Goal: Information Seeking & Learning: Learn about a topic

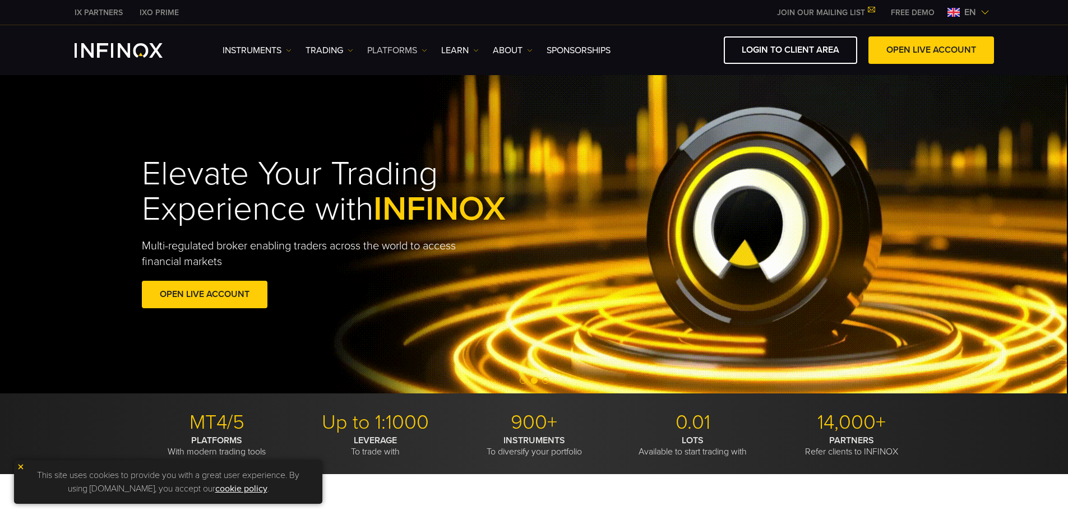
click at [414, 49] on link "PLATFORMS" at bounding box center [397, 50] width 60 height 13
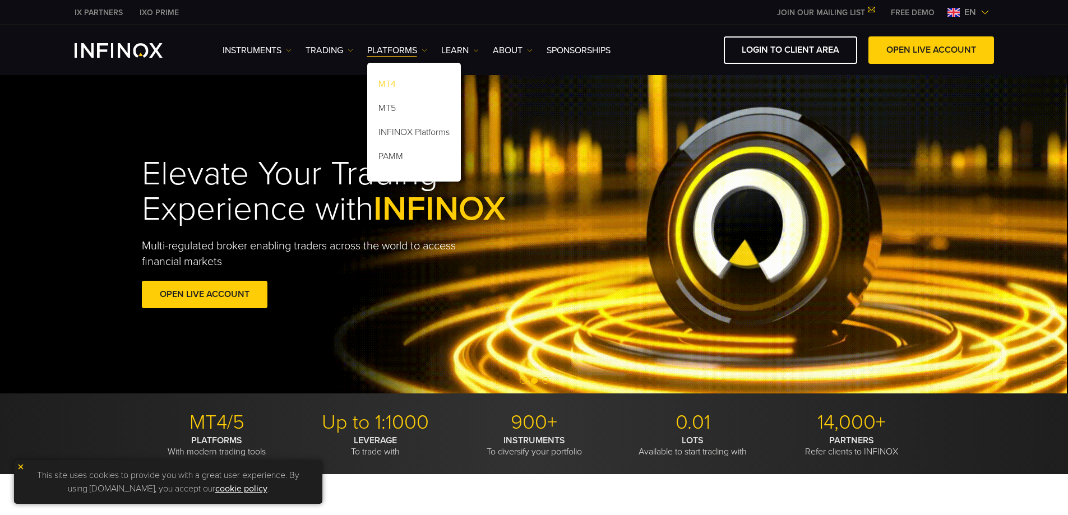
click at [382, 86] on link "MT4" at bounding box center [414, 86] width 94 height 24
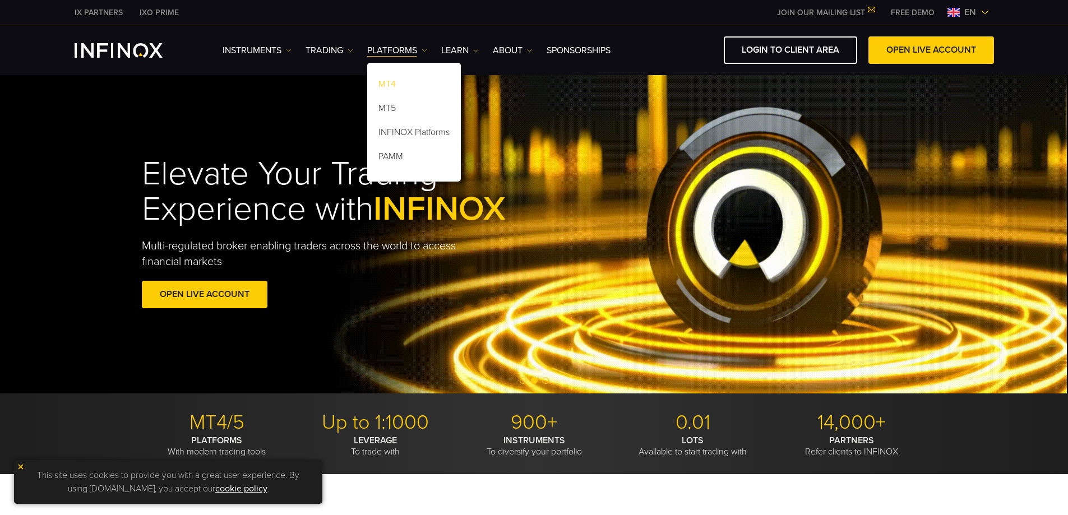
click at [382, 86] on link "MT4" at bounding box center [414, 86] width 94 height 24
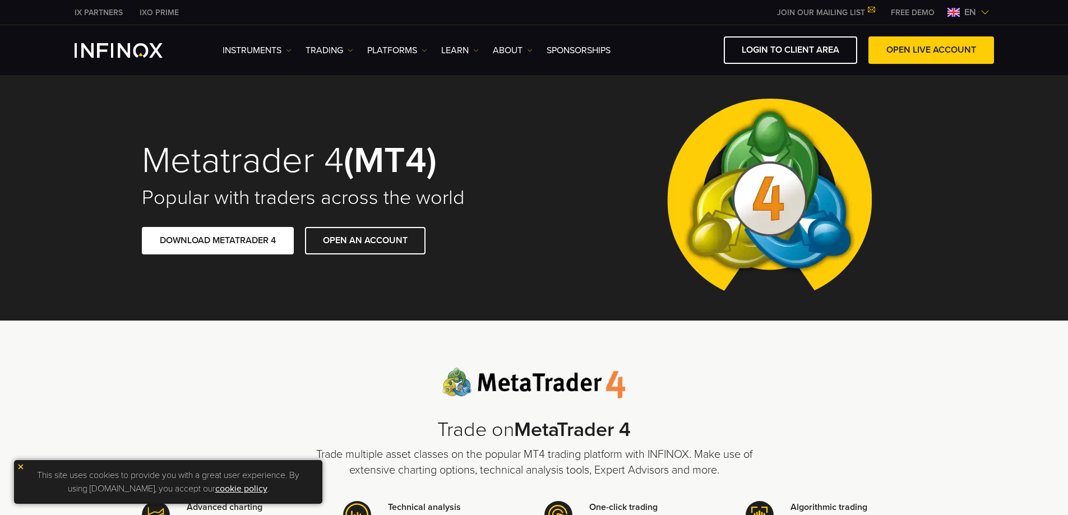
click at [714, 375] on div "Trade on MetaTrader 4 Trade multiple asset classes on the popular MT4 trading p…" at bounding box center [534, 423] width 449 height 110
